Goal: Find specific page/section

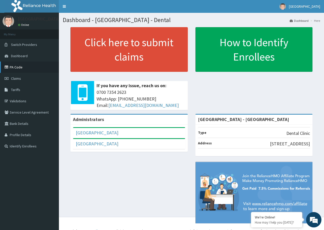
click at [13, 65] on link "PA Code" at bounding box center [29, 67] width 59 height 11
